Goal: Navigation & Orientation: Find specific page/section

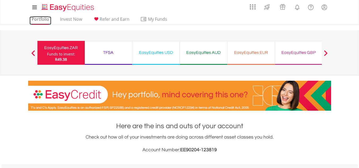
click at [39, 19] on link "Portfolio" at bounding box center [40, 20] width 22 height 8
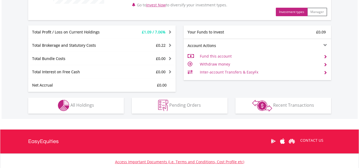
scroll to position [266, 0]
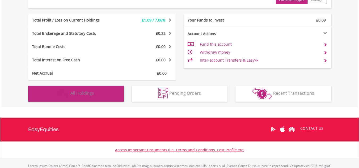
click at [113, 95] on button "Holdings All Holdings" at bounding box center [76, 94] width 96 height 16
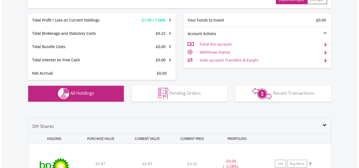
scroll to position [392, 0]
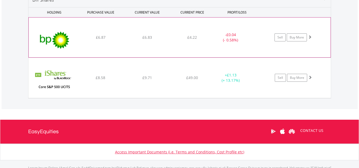
click at [114, 42] on div "﻿ BP PLC £6.87 £6.83 £4.22 - £0.04 (- 0.58%) Sell Buy More" at bounding box center [180, 38] width 302 height 40
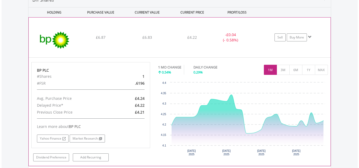
click at [156, 41] on div "﻿ BP PLC £6.87 £6.83 £4.22 - £0.04 (- 0.58%) Sell Buy More" at bounding box center [180, 38] width 302 height 40
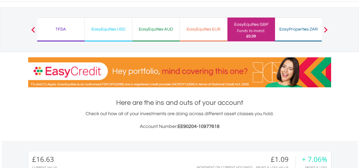
scroll to position [0, 0]
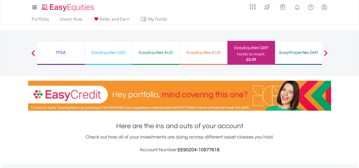
click at [79, 40] on div "Previous EasyEquities ZAR Funds to invest: £0.09 TFSA Funds to invest: £0.09 Ea…" at bounding box center [179, 52] width 285 height 45
click at [42, 19] on link "Portfolio" at bounding box center [40, 20] width 22 height 8
